Goal: Complete application form: Complete application form

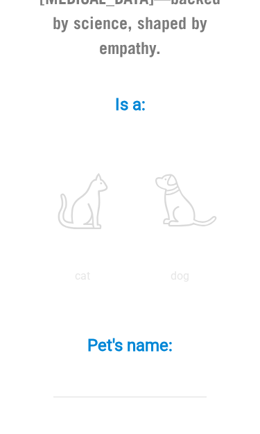
scroll to position [459, 0]
click at [129, 187] on label at bounding box center [83, 201] width 92 height 118
click at [34, 280] on input "radio" at bounding box center [34, 280] width 0 height 0
radio input "true"
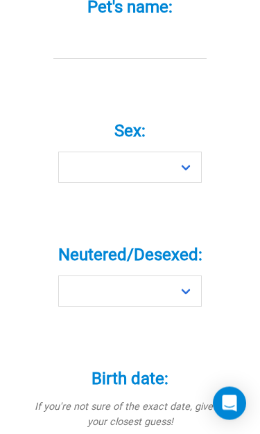
scroll to position [798, 0]
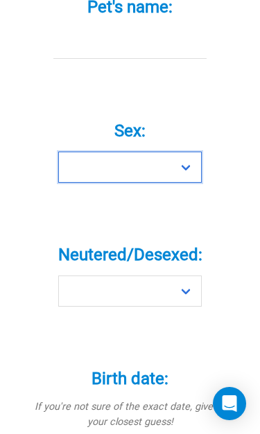
click at [77, 183] on select "Boy Girl" at bounding box center [129, 167] width 143 height 31
select select "girl"
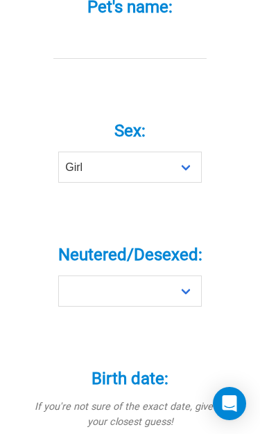
click at [67, 59] on input "Pet's name: *" at bounding box center [129, 43] width 153 height 31
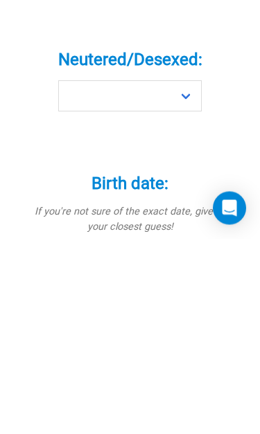
type input "Isla"
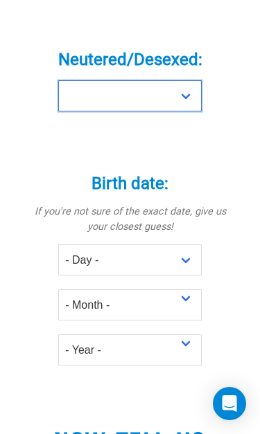
click at [64, 111] on select "Yes No" at bounding box center [129, 95] width 143 height 31
select select "yes"
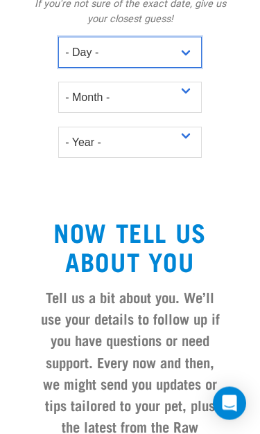
click at [186, 69] on select "- Day - 1 2 3 4 5 6 7 8 9 10 11 12 13 14 15 16 17 18 19 20 21 22 23 24 25 26 27" at bounding box center [129, 52] width 143 height 31
select select "1"
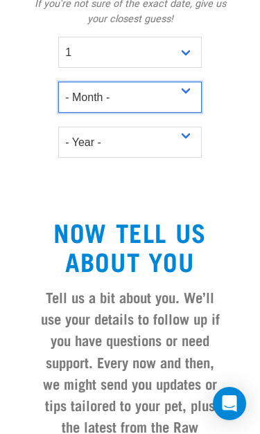
click at [191, 113] on select "- Month - January February March April May June July August September October N…" at bounding box center [129, 97] width 143 height 31
select select "January"
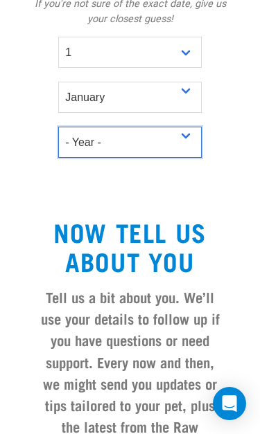
click at [189, 158] on select "- Year - 2025 2024 2023 2022 2021 2020 2019 2018 2017 2016 2015 2014 2013 2012" at bounding box center [129, 142] width 143 height 31
click at [67, 158] on select "- Year - 2025 2024 2023 2022 2021 2020 2019 2018 2017 2016 2015 2014 2013 2012" at bounding box center [129, 142] width 143 height 31
select select "2008"
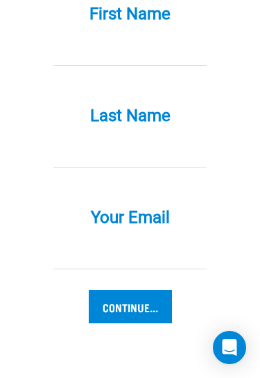
click at [80, 66] on input "First Name *" at bounding box center [129, 50] width 153 height 31
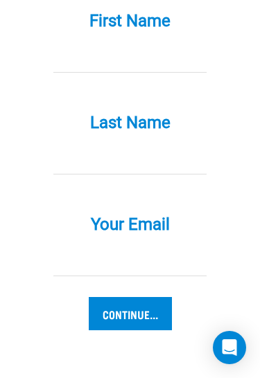
type input "sarah.crum.nz@gmail.com"
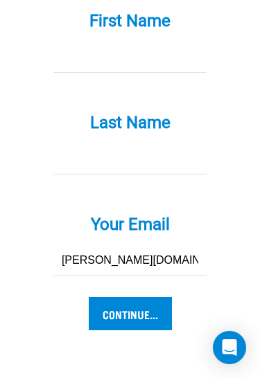
type input "Duder"
type input "Sarah"
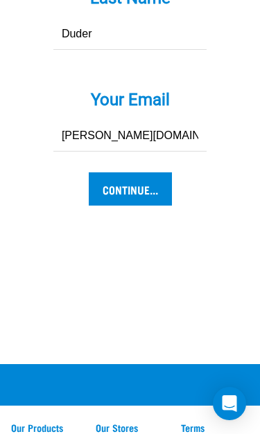
scroll to position [1854, 0]
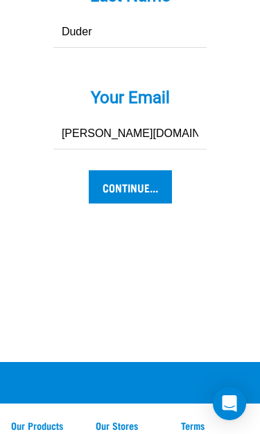
click at [145, 204] on input "Continue..." at bounding box center [130, 186] width 83 height 33
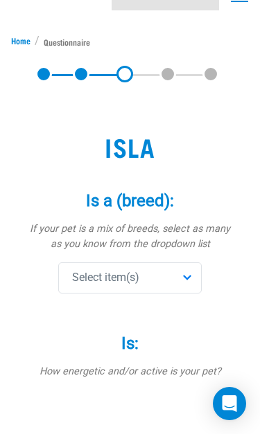
scroll to position [66, 0]
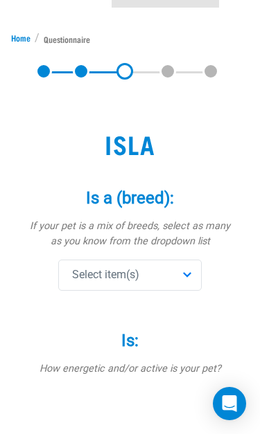
click at [80, 276] on span "Select item(s)" at bounding box center [105, 275] width 67 height 17
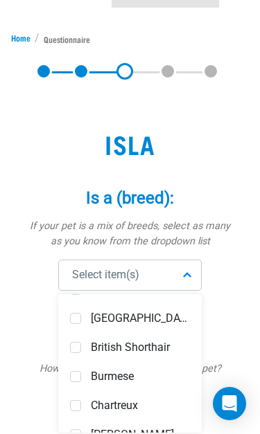
scroll to position [264, 0]
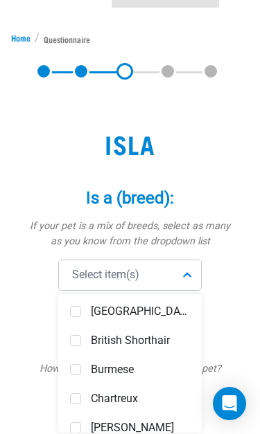
click at [71, 375] on div "Burmese" at bounding box center [130, 369] width 136 height 29
click at [28, 316] on div "Is: * How energetic and/or active is your pet? not active active very active" at bounding box center [130, 429] width 204 height 235
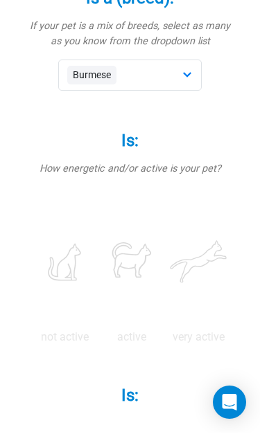
click at [87, 337] on p "not active" at bounding box center [65, 338] width 62 height 17
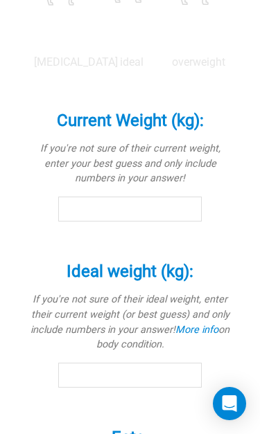
click at [31, 66] on input "radio" at bounding box center [31, 66] width 0 height 0
radio input "true"
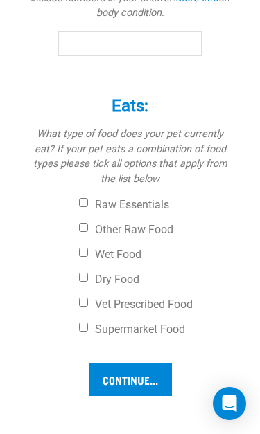
scroll to position [1102, 0]
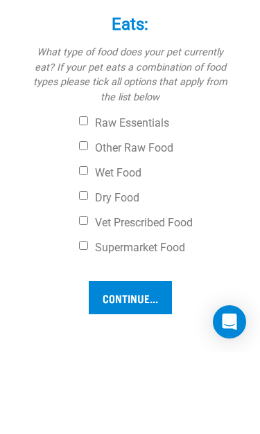
type input "4"
click at [58, 56] on input "Ideal weight (kg): *" at bounding box center [129, 43] width 143 height 25
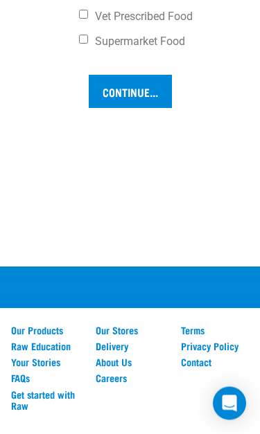
scroll to position [1421, 0]
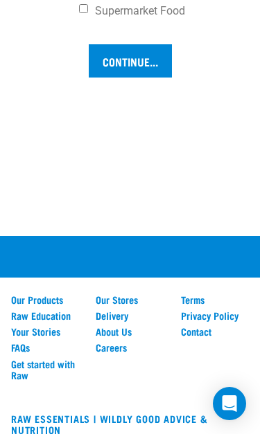
checkbox input "true"
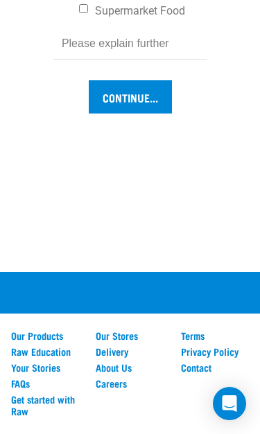
checkbox input "false"
click at [74, 60] on input "text" at bounding box center [129, 43] width 153 height 31
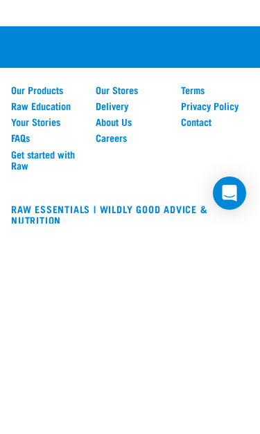
type input "Kidney issues"
click at [125, 78] on input "Continue..." at bounding box center [130, 61] width 83 height 33
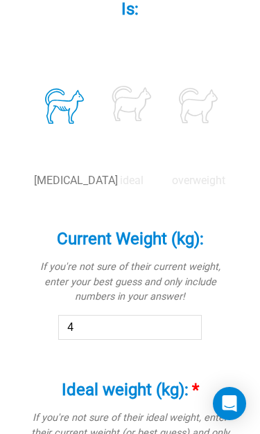
scroll to position [580, 0]
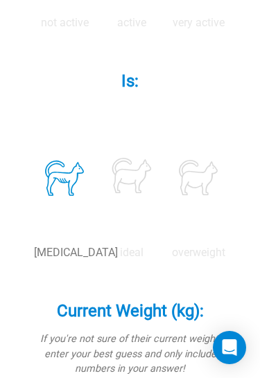
click at [91, 23] on p "not active" at bounding box center [65, 23] width 62 height 17
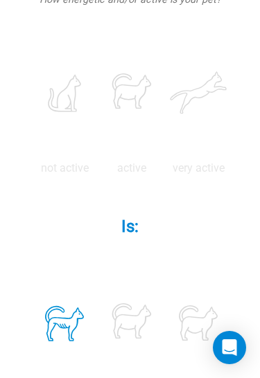
click at [87, 94] on label at bounding box center [65, 93] width 62 height 118
click at [31, 172] on input "radio" at bounding box center [31, 172] width 0 height 0
radio input "true"
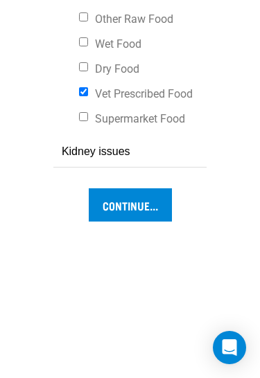
scroll to position [1309, 0]
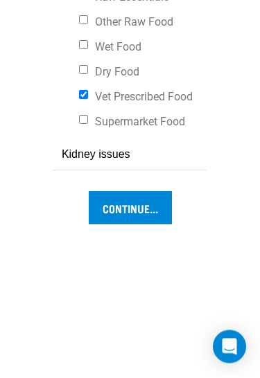
type input "5"
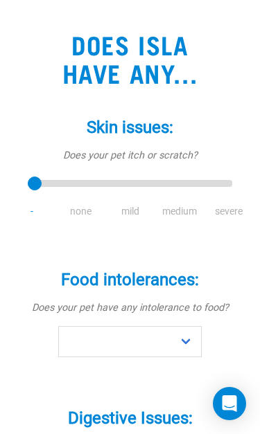
scroll to position [168, 0]
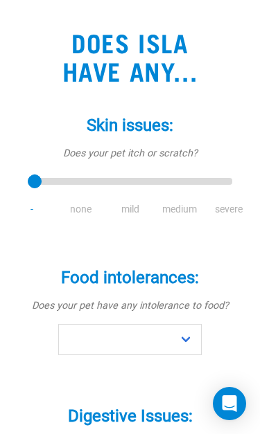
click at [128, 213] on li "mild" at bounding box center [129, 209] width 49 height 15
click at [132, 206] on li "mild" at bounding box center [129, 209] width 49 height 15
type input "2"
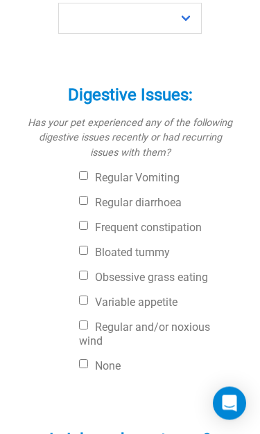
scroll to position [489, 0]
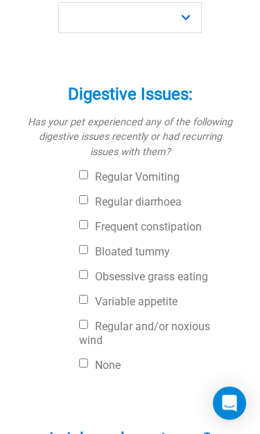
click at [86, 177] on input "Regular Vomiting" at bounding box center [83, 175] width 9 height 9
checkbox input "true"
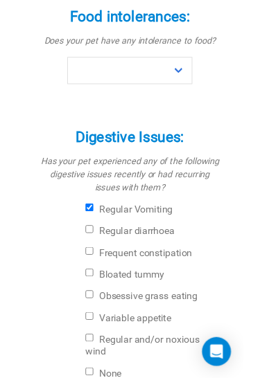
scroll to position [425, 0]
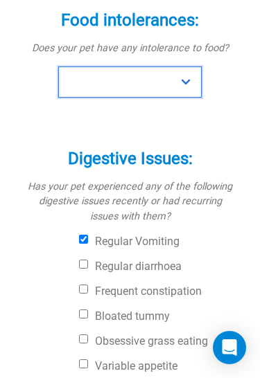
click at [181, 79] on select "No Yes" at bounding box center [129, 81] width 143 height 31
select select "no"
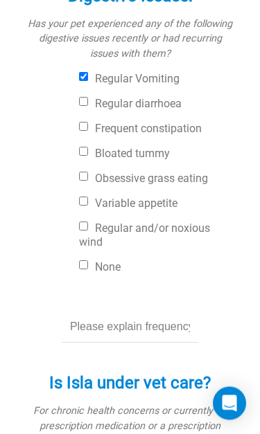
scroll to position [589, 0]
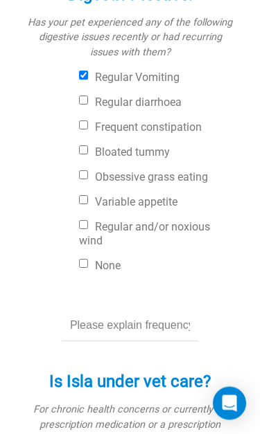
click at [85, 199] on input "Variable appetite" at bounding box center [83, 200] width 9 height 9
checkbox input "true"
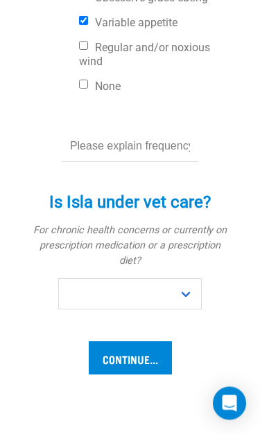
scroll to position [771, 0]
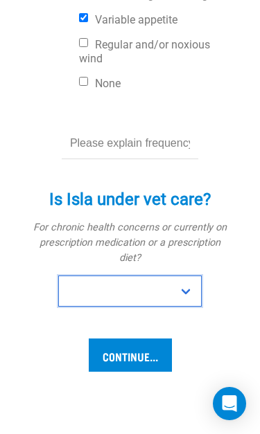
click at [77, 276] on select "No Yes" at bounding box center [129, 291] width 143 height 31
select select "yes"
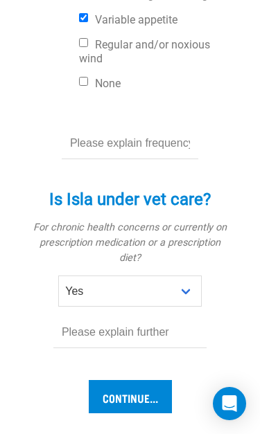
click at [79, 317] on input "text" at bounding box center [129, 332] width 153 height 31
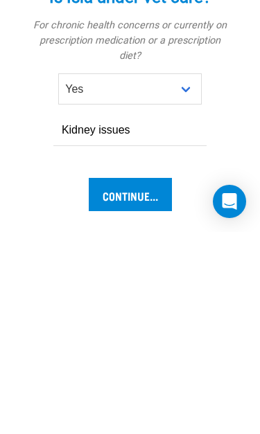
type input "Kidney issues"
click at [121, 377] on input "Continue..." at bounding box center [130, 396] width 83 height 33
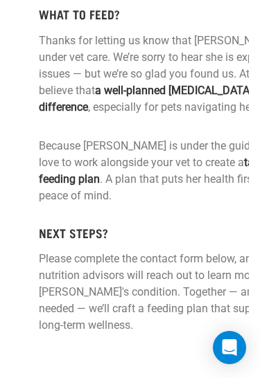
scroll to position [366, 0]
